Goal: Task Accomplishment & Management: Manage account settings

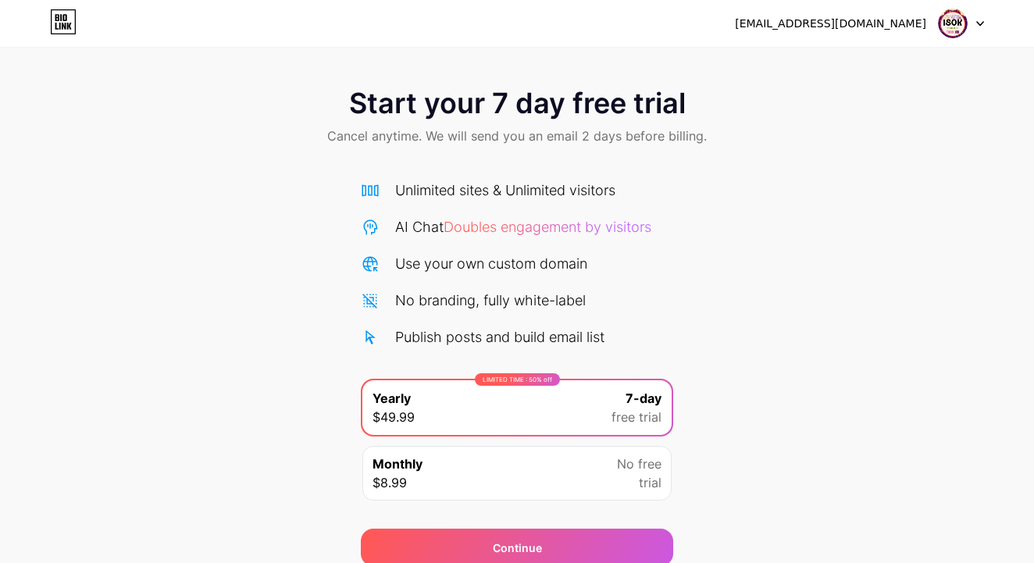
click at [982, 21] on icon at bounding box center [980, 23] width 8 height 5
click at [962, 162] on div "Start your 7 day free trial Cancel anytime. We will send you an email 2 days be…" at bounding box center [517, 118] width 1034 height 92
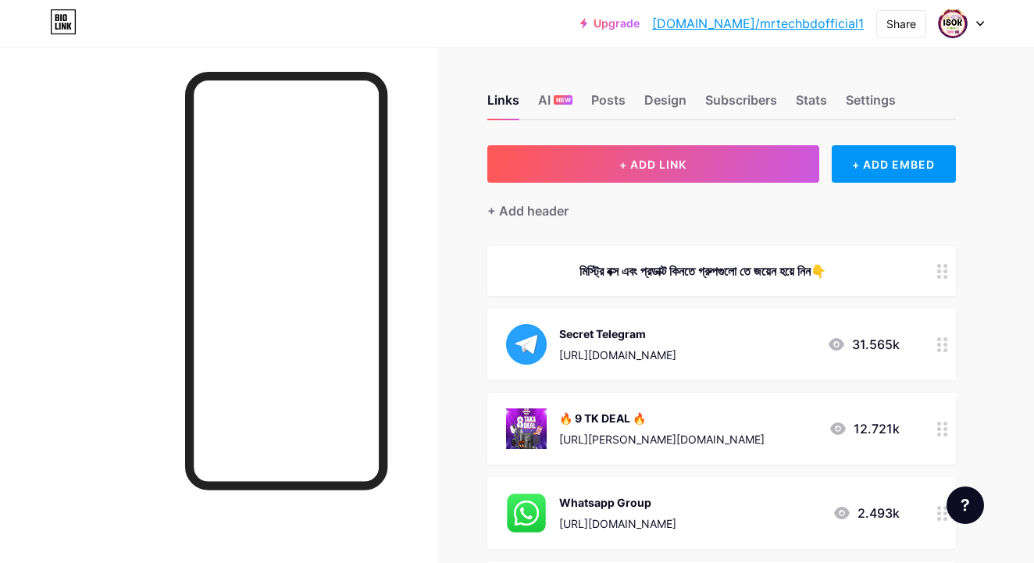
click at [974, 13] on div at bounding box center [961, 23] width 45 height 28
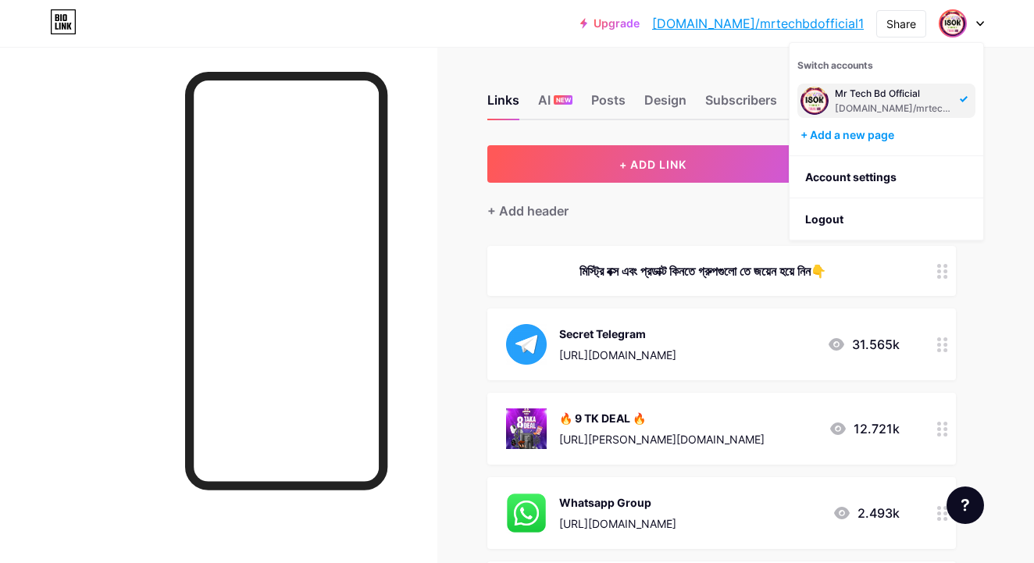
click at [680, 55] on div "Links AI NEW Posts Design Subscribers Stats Settings + ADD LINK + ADD EMBED + A…" at bounding box center [511, 501] width 1022 height 909
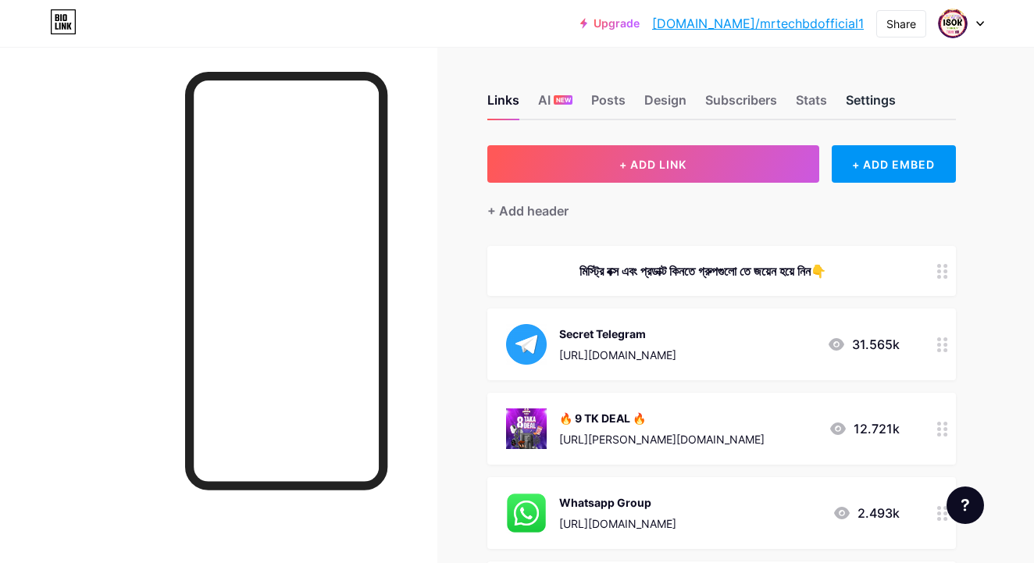
click at [879, 97] on div "Settings" at bounding box center [871, 105] width 50 height 28
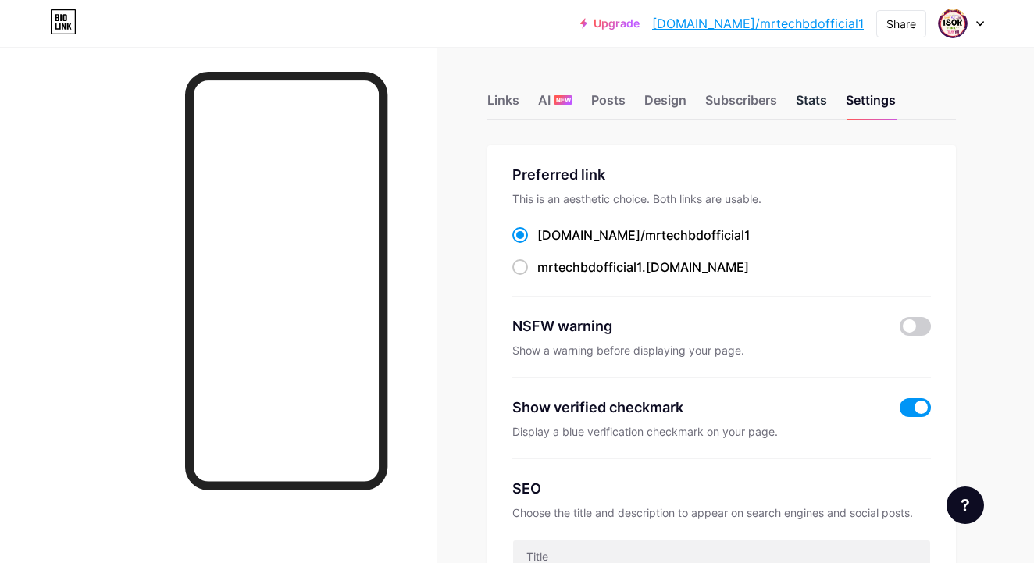
click at [813, 109] on div "Stats" at bounding box center [811, 105] width 31 height 28
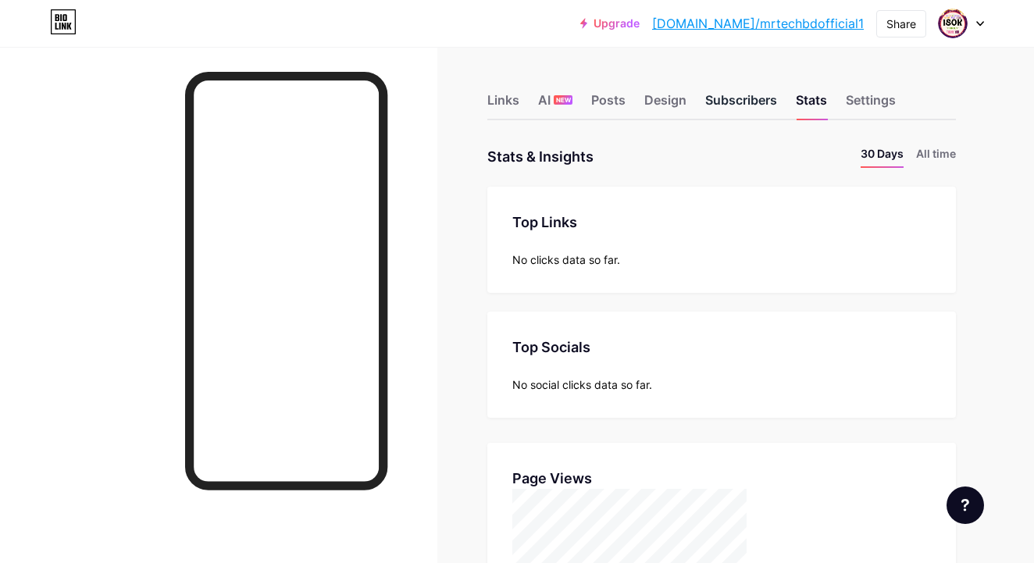
click at [766, 110] on div "Subscribers" at bounding box center [741, 105] width 72 height 28
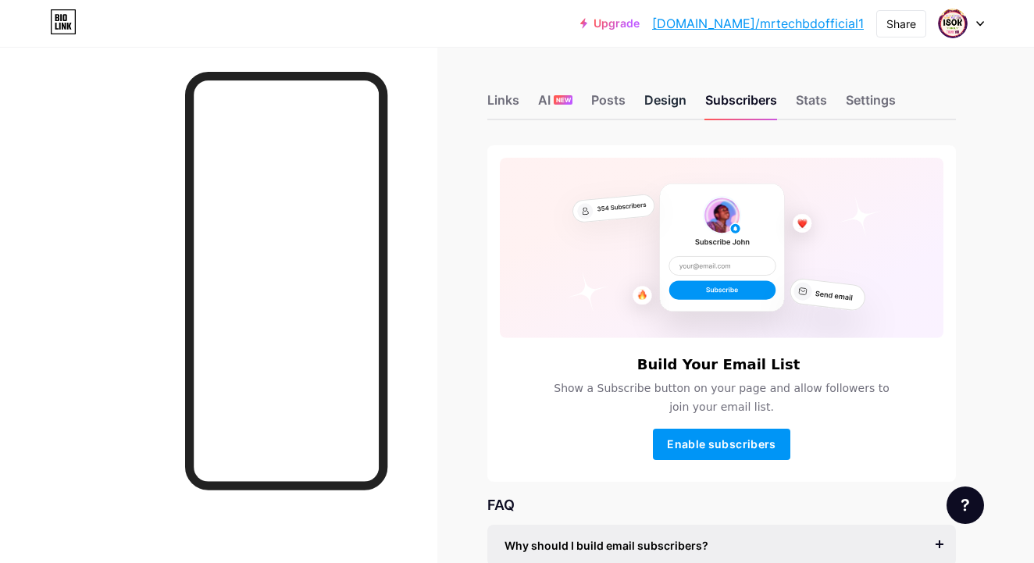
click at [670, 98] on div "Design" at bounding box center [665, 105] width 42 height 28
click at [617, 100] on div "Posts" at bounding box center [608, 105] width 34 height 28
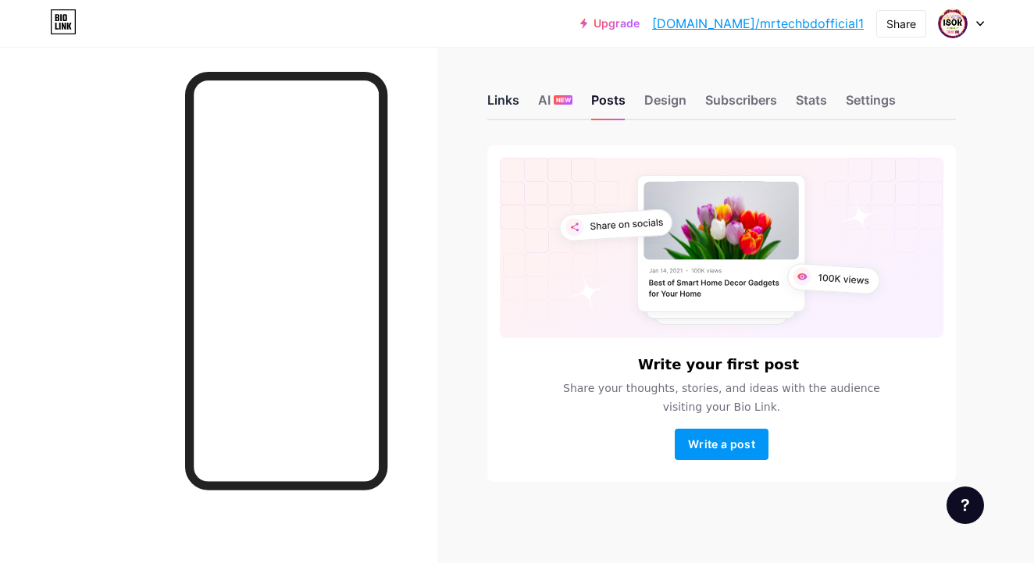
click at [503, 105] on div "Links" at bounding box center [503, 105] width 32 height 28
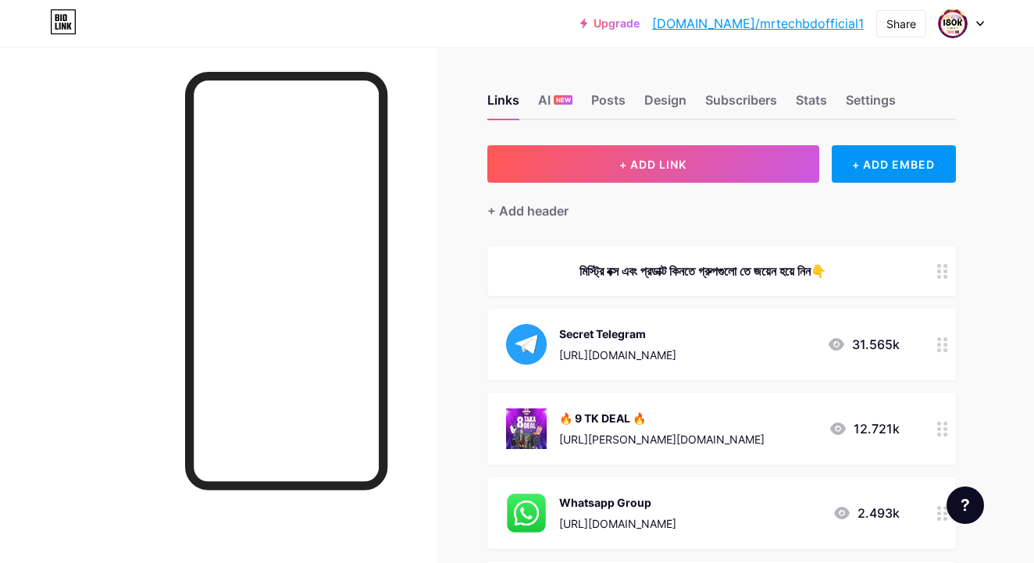
click at [941, 342] on icon at bounding box center [942, 344] width 11 height 15
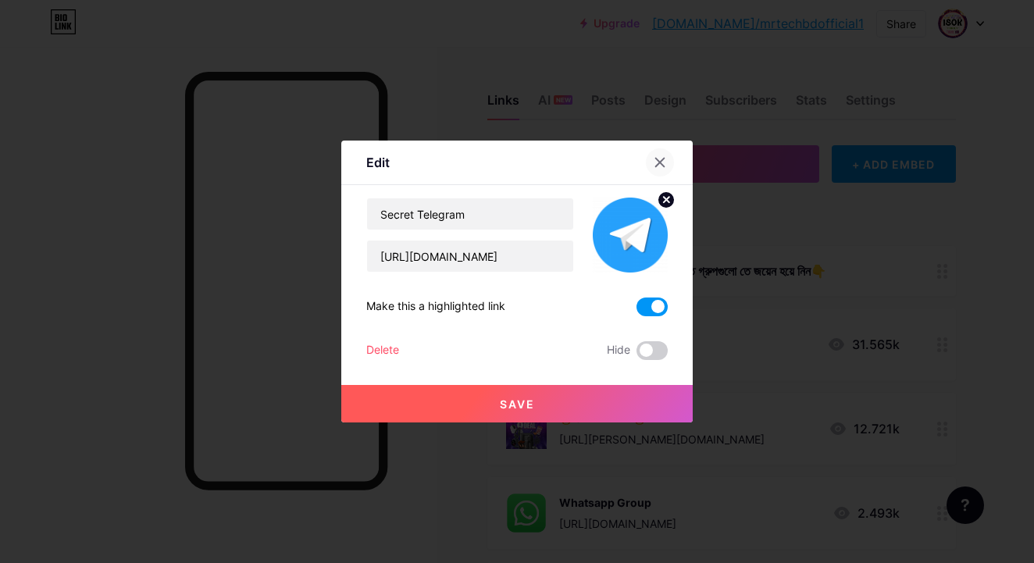
click at [660, 159] on icon at bounding box center [660, 162] width 12 height 12
